Goal: Transaction & Acquisition: Purchase product/service

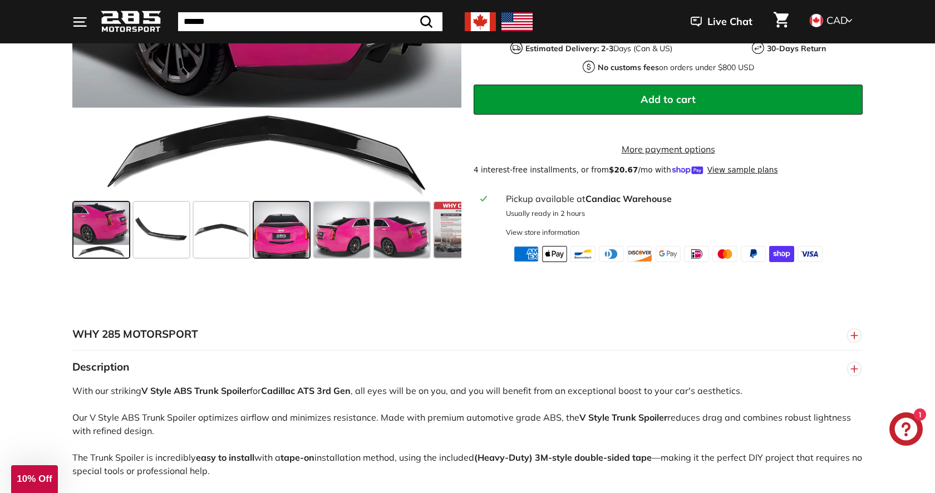
click at [301, 241] on span at bounding box center [282, 230] width 56 height 56
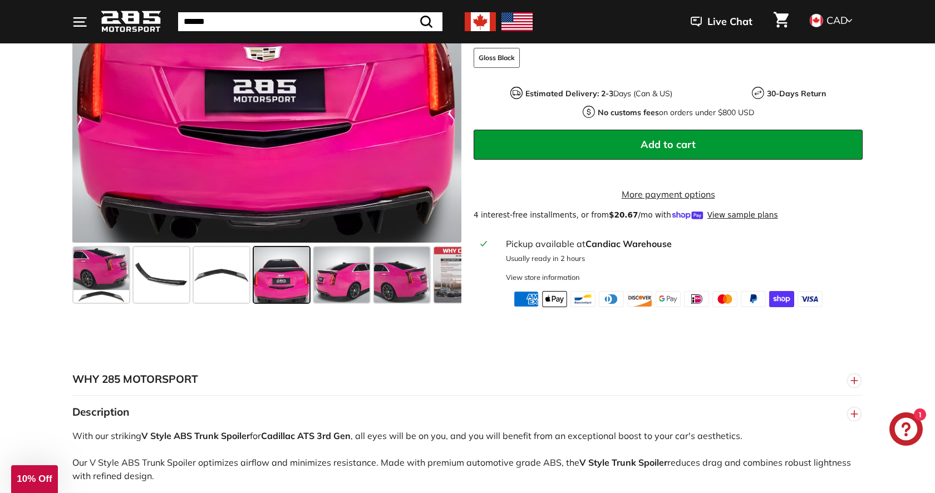
scroll to position [305, 0]
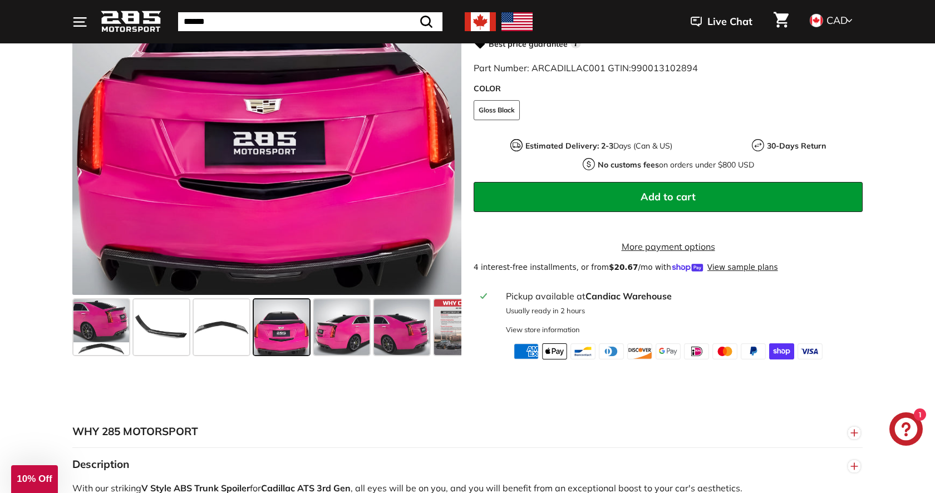
click at [344, 355] on span at bounding box center [342, 327] width 56 height 56
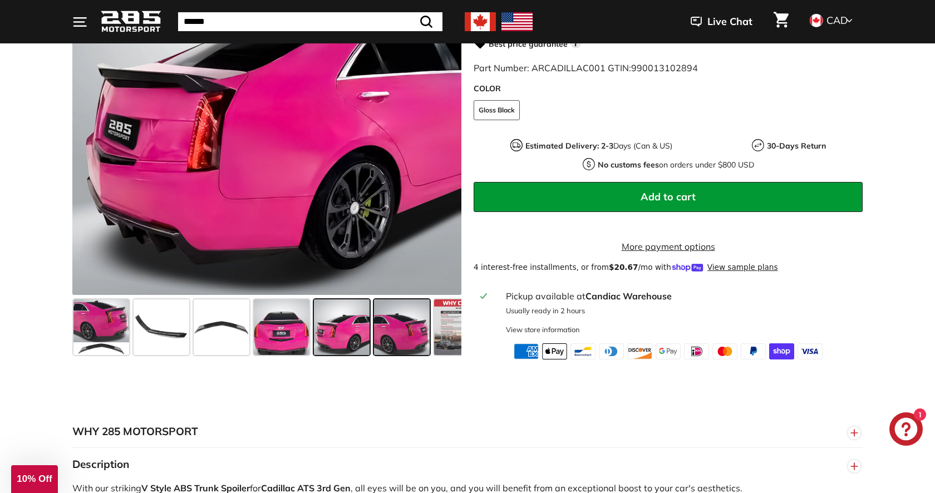
click at [388, 355] on span at bounding box center [402, 327] width 56 height 56
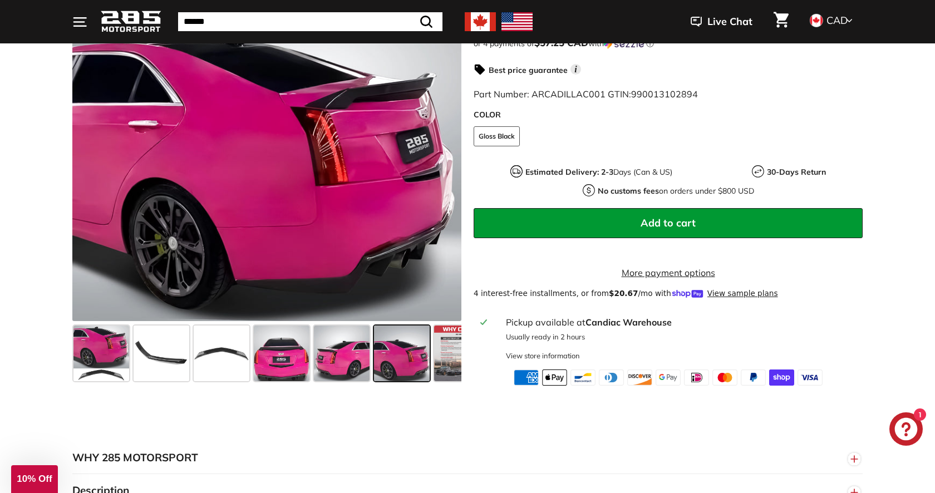
scroll to position [260, 0]
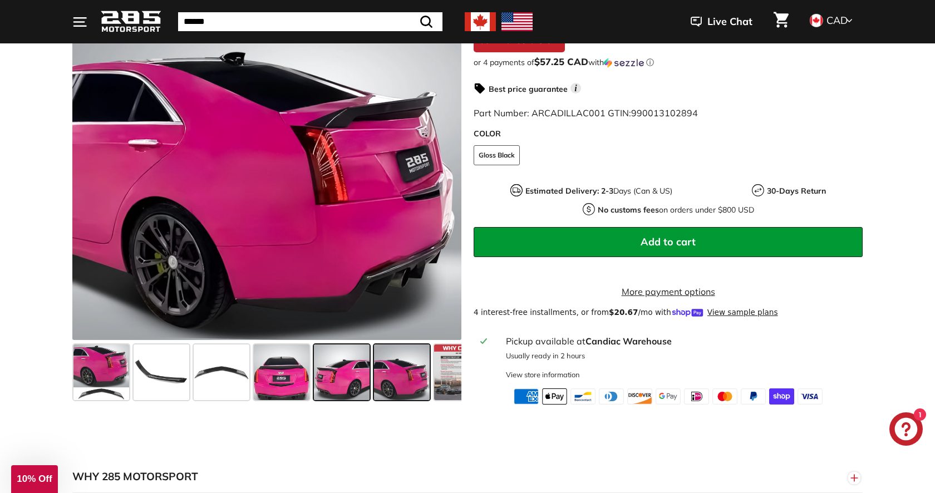
click at [353, 378] on span at bounding box center [342, 372] width 56 height 56
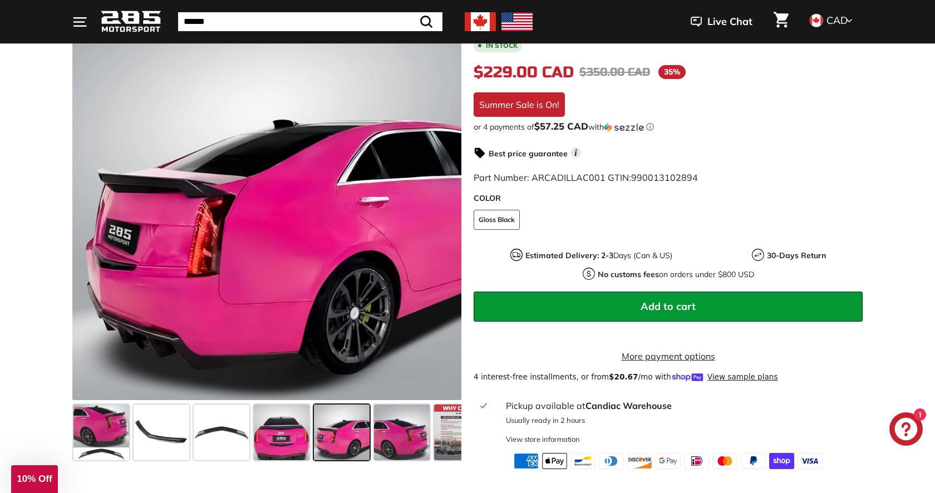
scroll to position [224, 0]
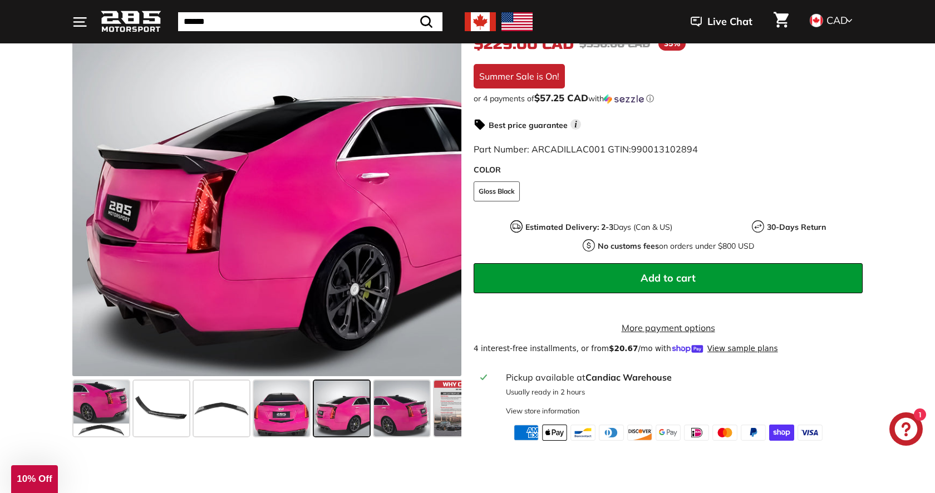
click at [622, 285] on button "Add to cart" at bounding box center [667, 278] width 389 height 30
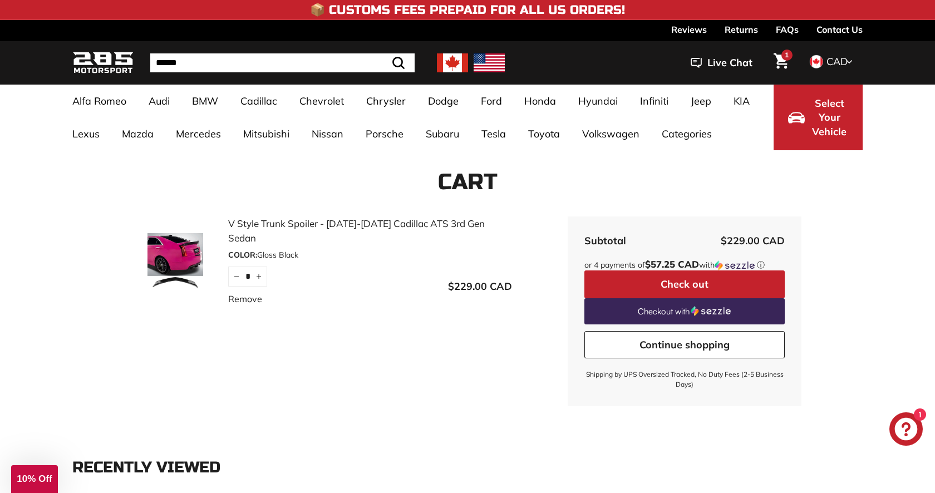
drag, startPoint x: 517, startPoint y: 222, endPoint x: 230, endPoint y: 225, distance: 287.6
click at [230, 225] on div "V Style Trunk Spoiler - 2013-2018 Cadillac ATS 3rd Gen Sedan COLOR: Gloss Black…" at bounding box center [351, 271] width 434 height 111
copy link "V Style Trunk Spoiler - [DATE]-[DATE] Cadillac ATS 3rd Gen Sedan"
